Goal: Check status: Check status

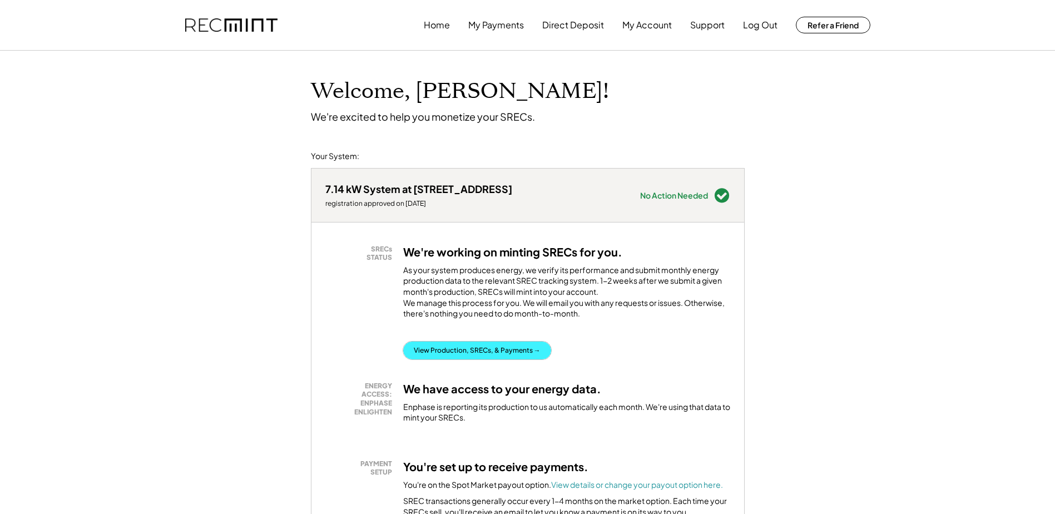
click at [457, 359] on button "View Production, SRECs, & Payments →" at bounding box center [477, 350] width 148 height 18
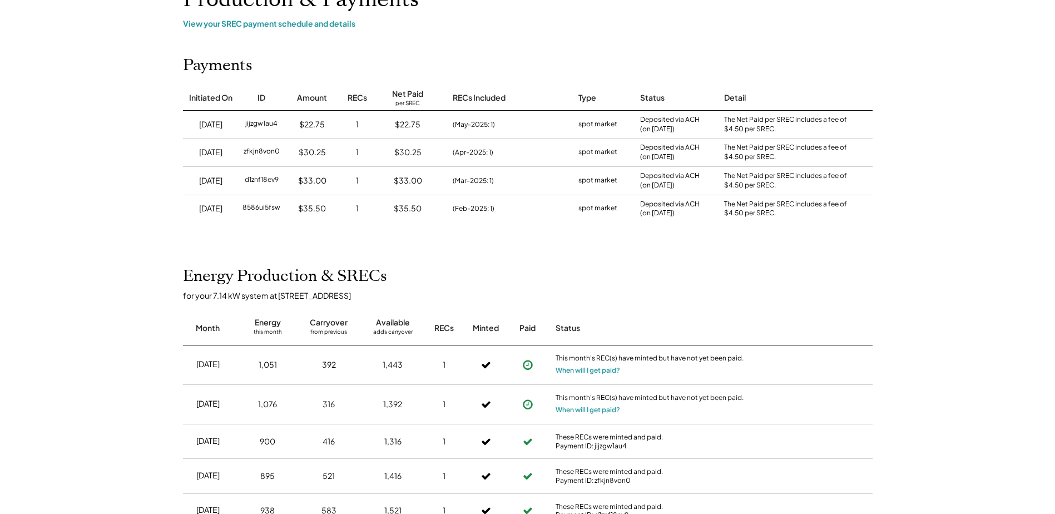
scroll to position [111, 0]
